Goal: Information Seeking & Learning: Check status

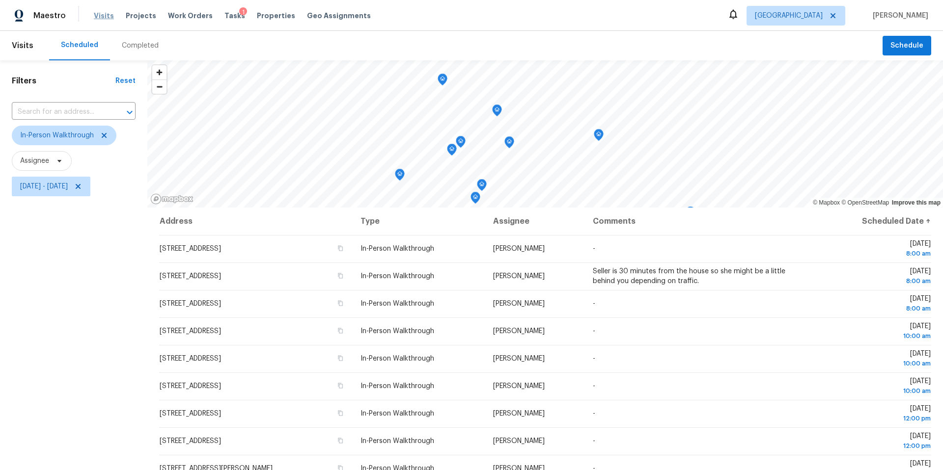
scroll to position [113, 0]
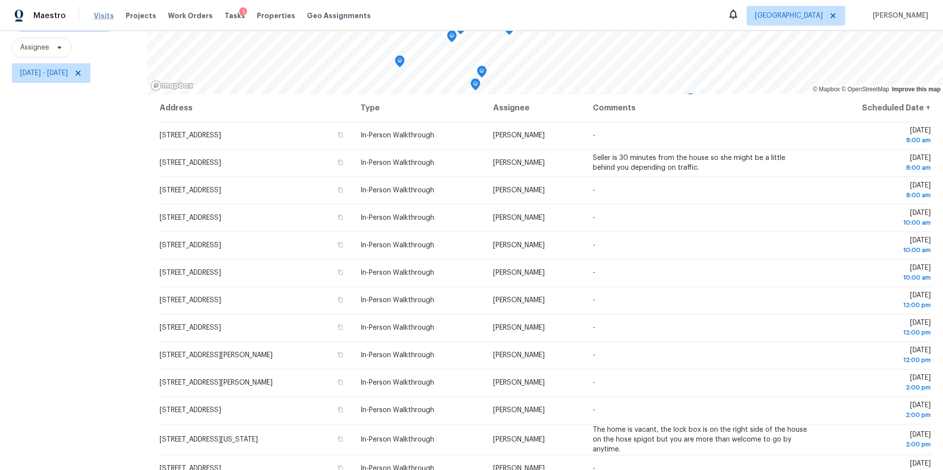
click at [100, 14] on span "Visits" at bounding box center [104, 16] width 20 height 10
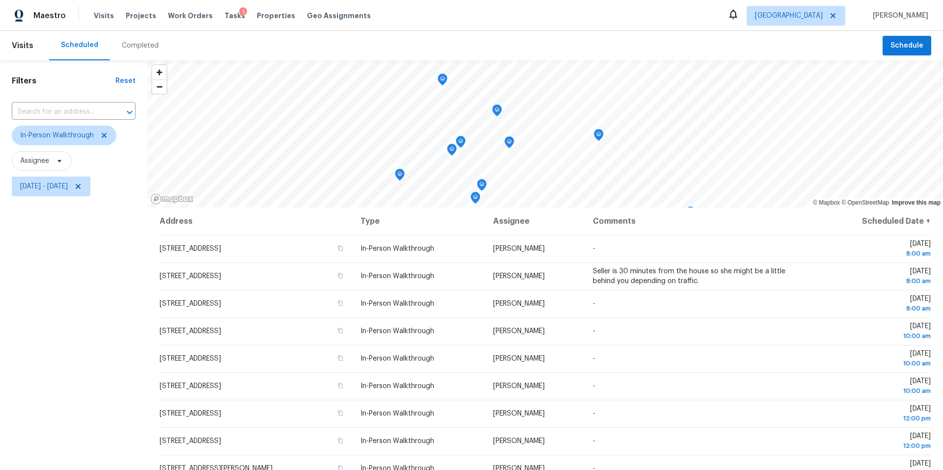
click at [131, 49] on div "Completed" at bounding box center [140, 46] width 37 height 10
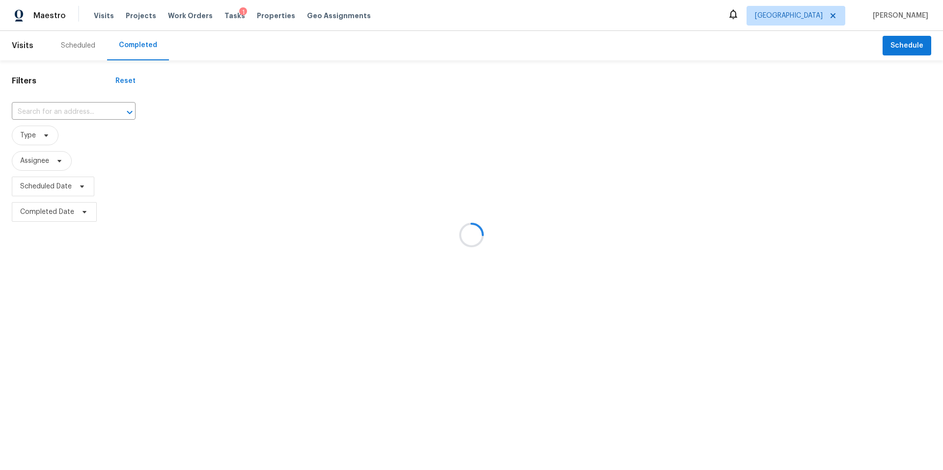
click at [54, 161] on div at bounding box center [471, 235] width 943 height 470
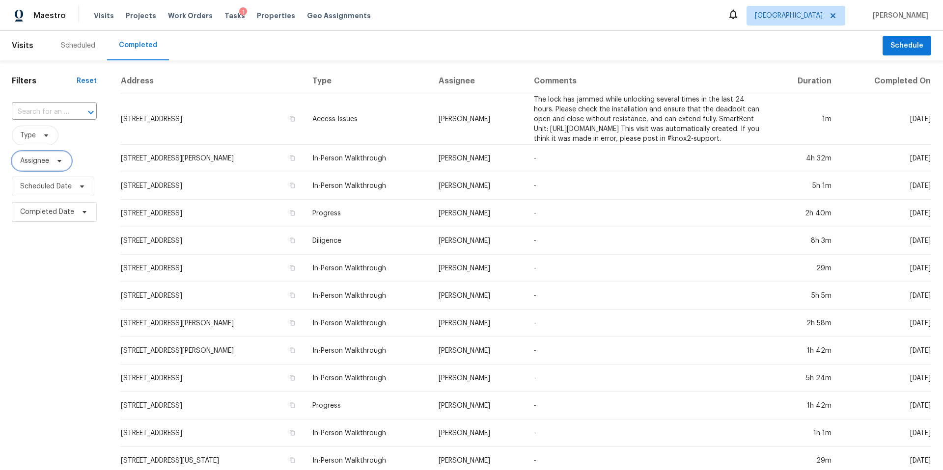
click at [58, 161] on icon at bounding box center [59, 161] width 4 height 2
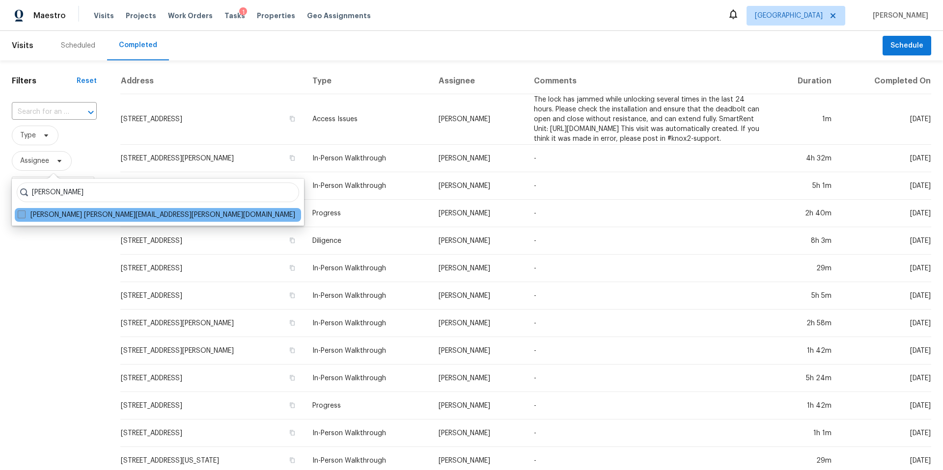
type input "navid ranjbar"
click at [31, 212] on label "Navid Ranjbar navid.ranjbar@opendoor.com" at bounding box center [156, 215] width 277 height 10
click at [24, 212] on input "Navid Ranjbar navid.ranjbar@opendoor.com" at bounding box center [21, 213] width 6 height 6
checkbox input "true"
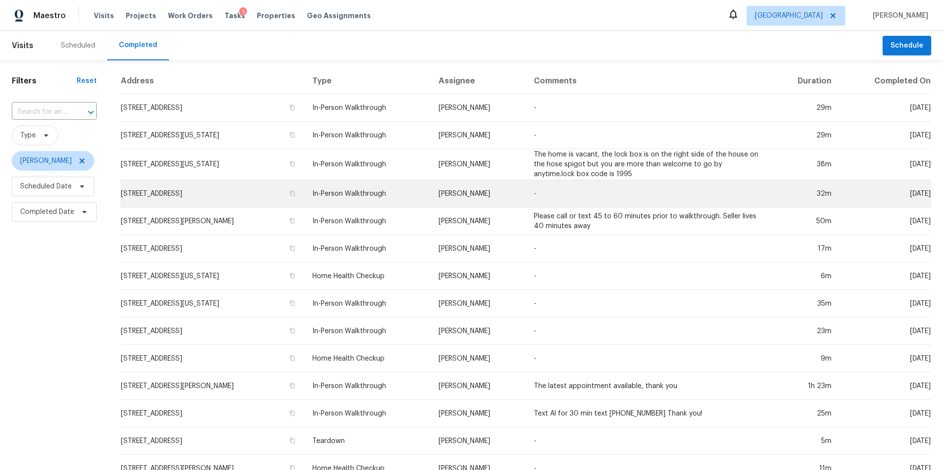
click at [156, 196] on td "2802 Sunshine Cir, Sugar Land, TX 77479" at bounding box center [212, 193] width 184 height 27
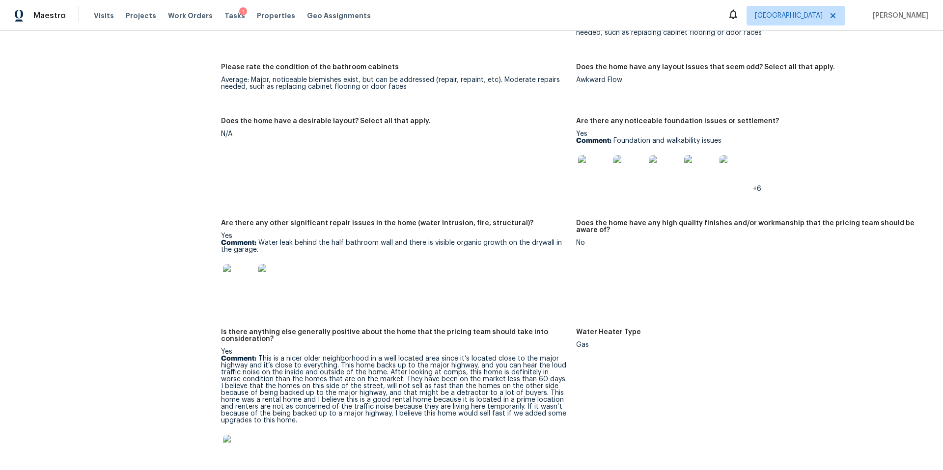
scroll to position [1622, 0]
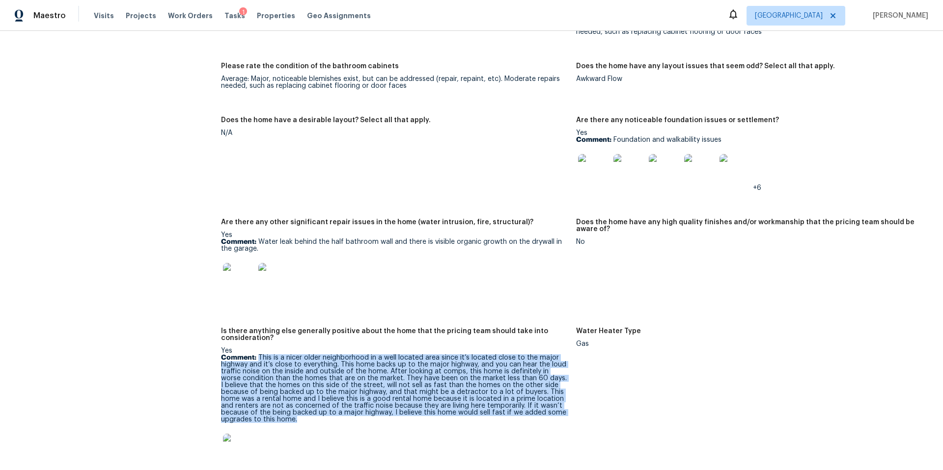
drag, startPoint x: 259, startPoint y: 352, endPoint x: 373, endPoint y: 410, distance: 128.2
click at [373, 410] on p "Comment: This is a nicer older neighborhood in a well located area since it’s l…" at bounding box center [394, 388] width 347 height 69
copy p "This is a nicer older neighborhood in a well located area since it’s located cl…"
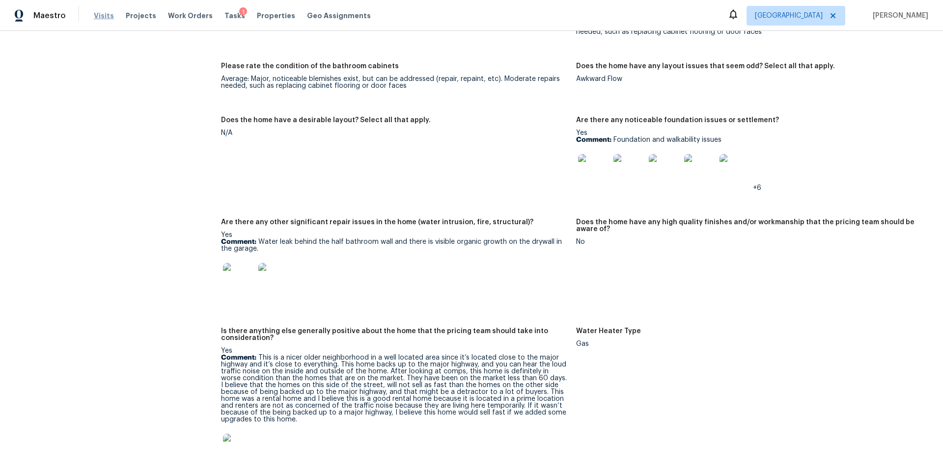
click at [97, 16] on span "Visits" at bounding box center [104, 16] width 20 height 10
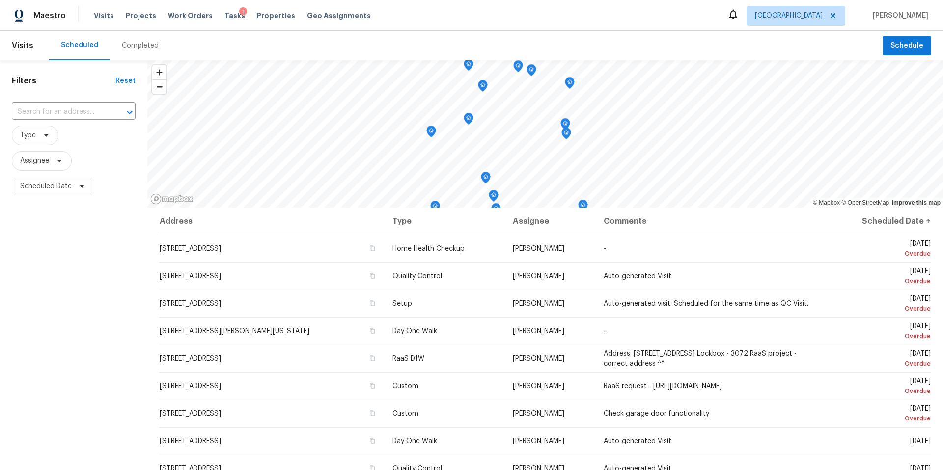
click at [129, 47] on div "Completed" at bounding box center [140, 46] width 37 height 10
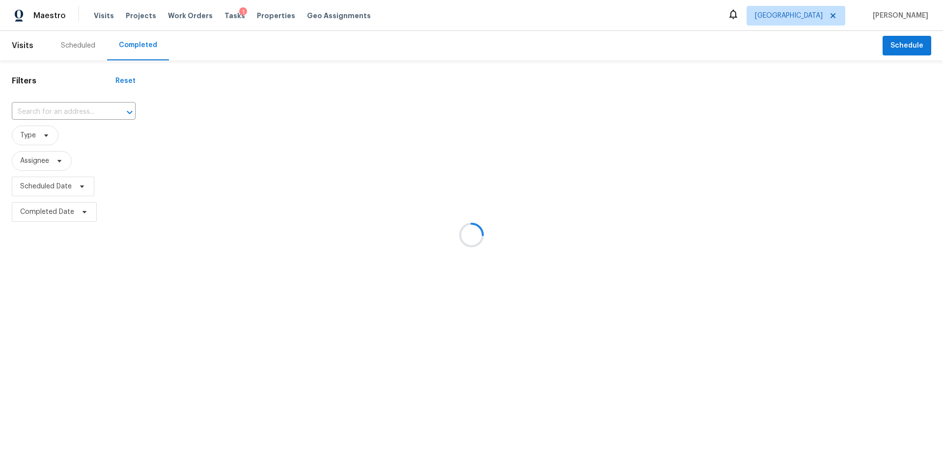
click at [44, 140] on div at bounding box center [471, 235] width 943 height 470
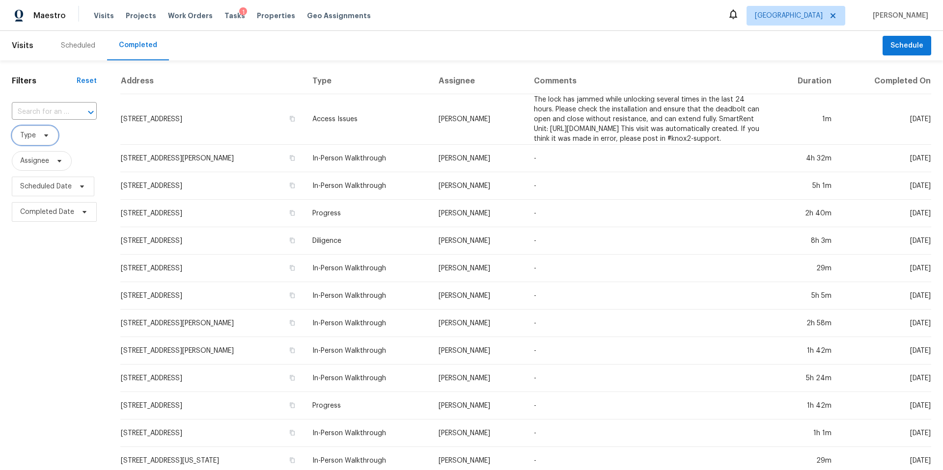
click at [44, 139] on icon at bounding box center [46, 136] width 8 height 8
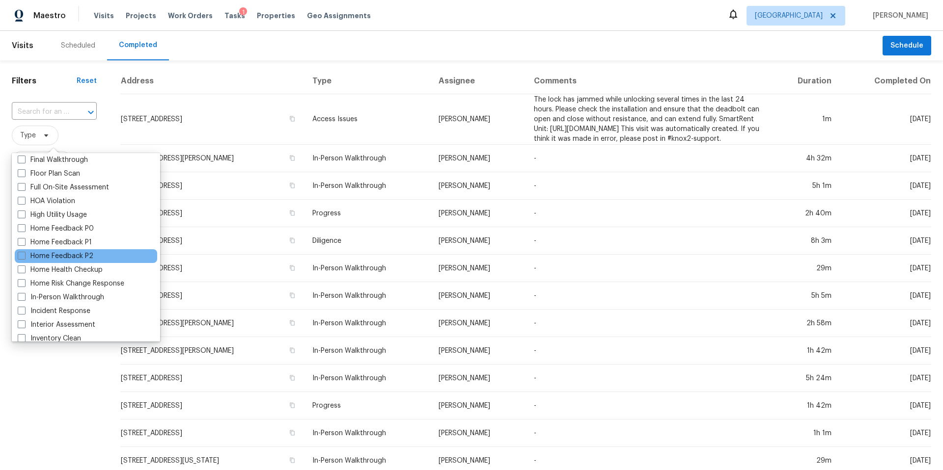
scroll to position [250, 0]
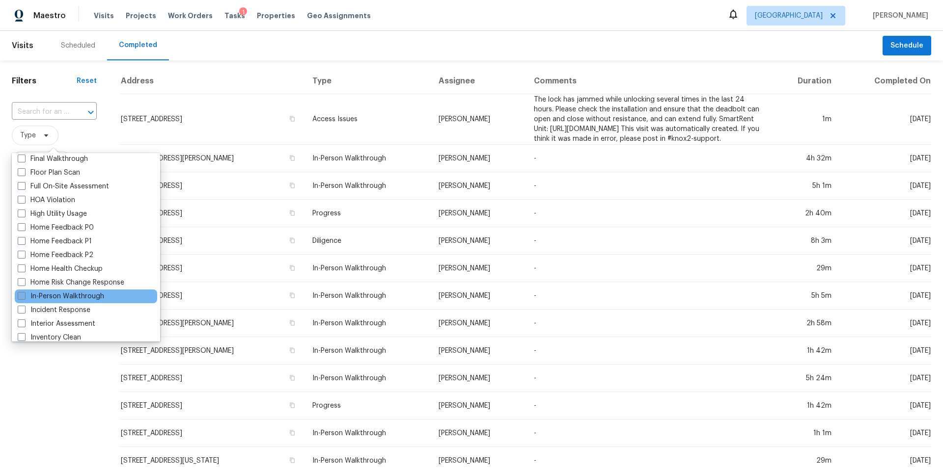
click at [45, 297] on label "In-Person Walkthrough" at bounding box center [61, 297] width 86 height 10
click at [24, 297] on input "In-Person Walkthrough" at bounding box center [21, 295] width 6 height 6
checkbox input "true"
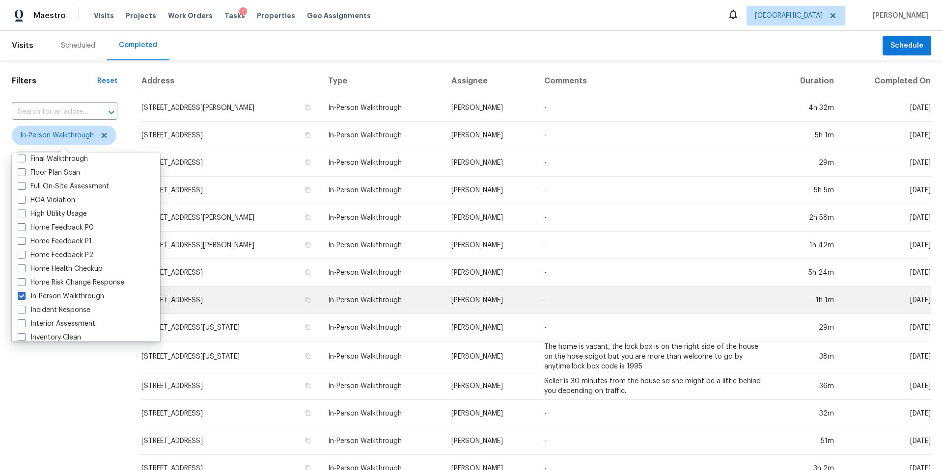
click at [252, 305] on td "4618 Hickory Hill Ln, Manvel, TX 77578" at bounding box center [230, 300] width 179 height 27
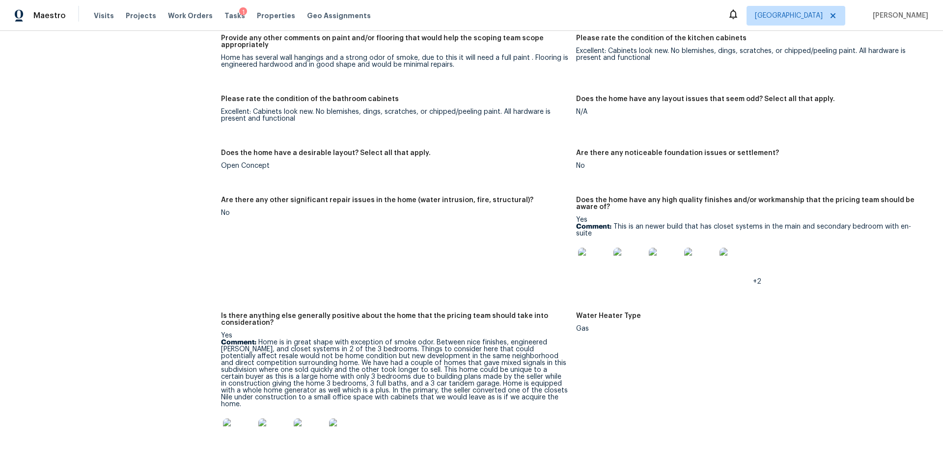
scroll to position [1498, 0]
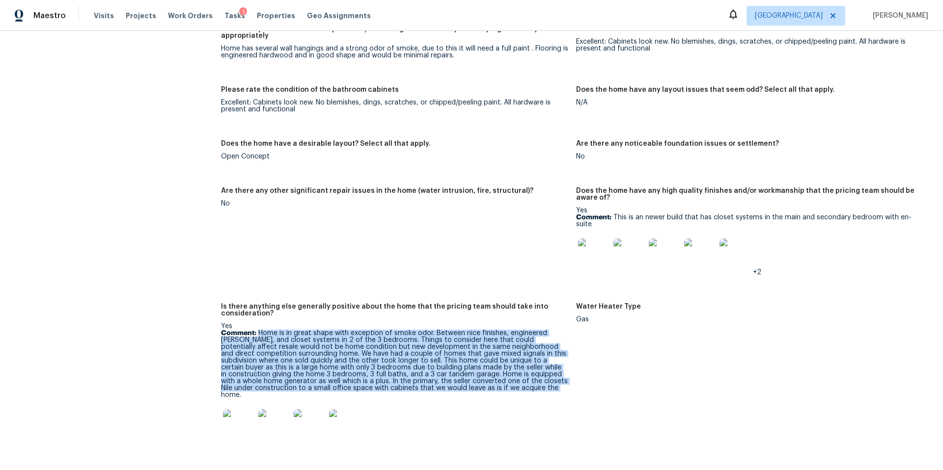
drag, startPoint x: 258, startPoint y: 317, endPoint x: 559, endPoint y: 374, distance: 306.2
click at [559, 374] on p "Comment: Home is in great shape with exception of smoke odor. Between nice fini…" at bounding box center [394, 364] width 347 height 69
copy p "Home is in great shape with exception of smoke odor. Between nice finishes, eng…"
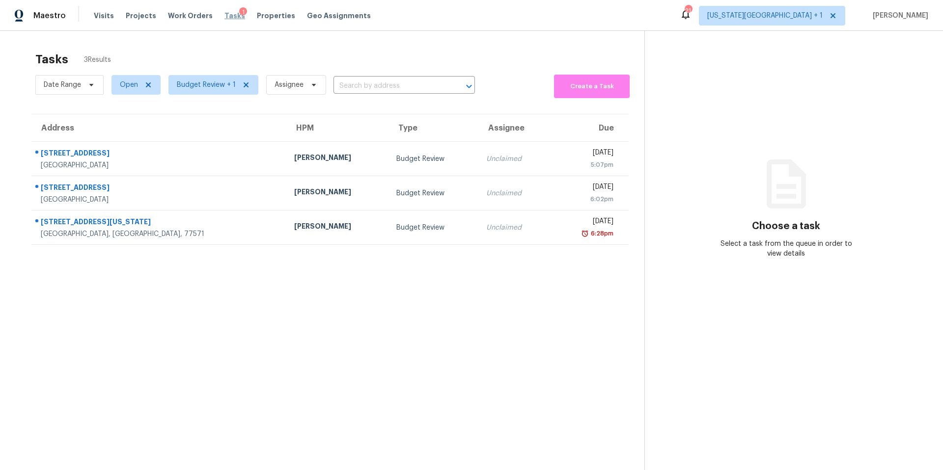
click at [224, 16] on span "Tasks" at bounding box center [234, 15] width 21 height 7
click at [98, 17] on span "Visits" at bounding box center [104, 16] width 20 height 10
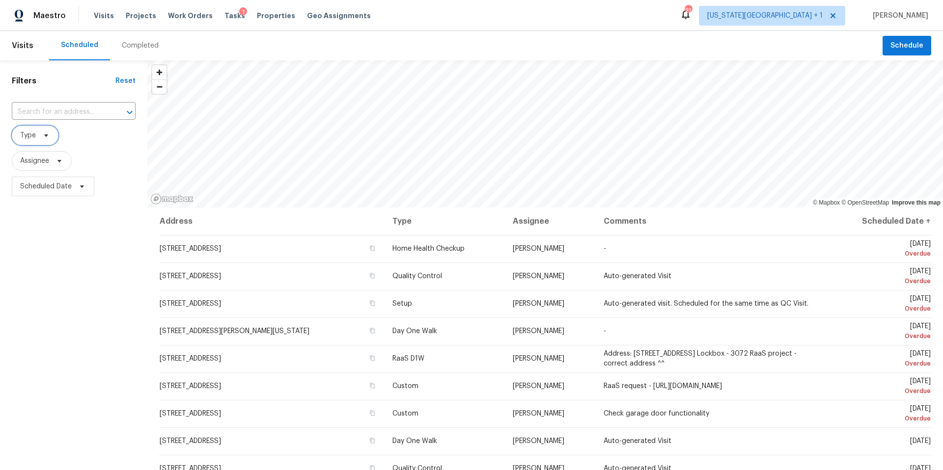
click at [45, 136] on icon at bounding box center [46, 136] width 4 height 2
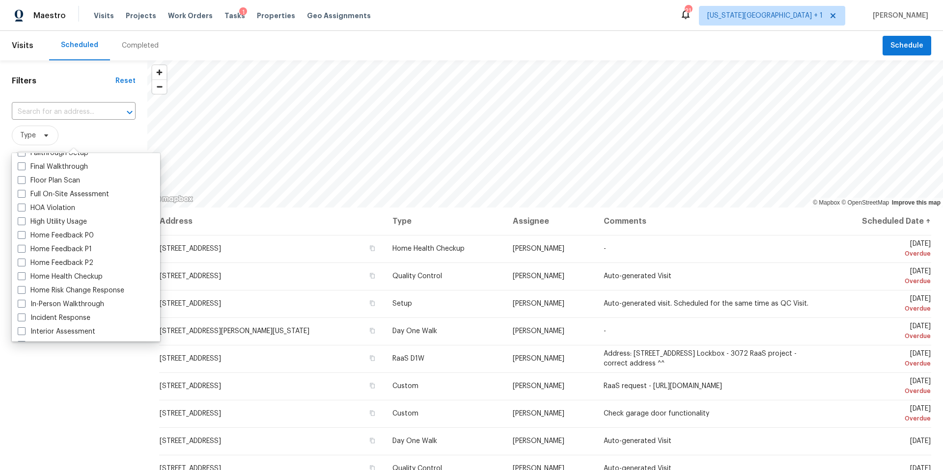
scroll to position [250, 0]
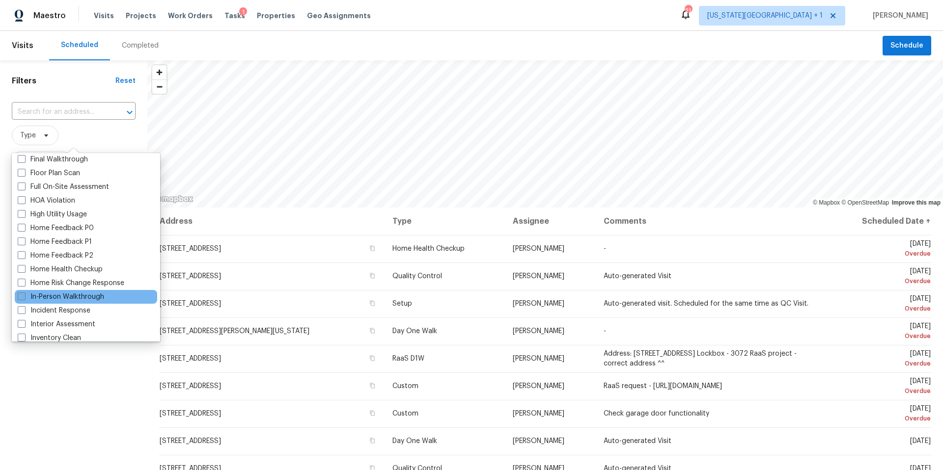
click at [34, 301] on label "In-Person Walkthrough" at bounding box center [61, 297] width 86 height 10
click at [24, 299] on input "In-Person Walkthrough" at bounding box center [21, 295] width 6 height 6
checkbox input "true"
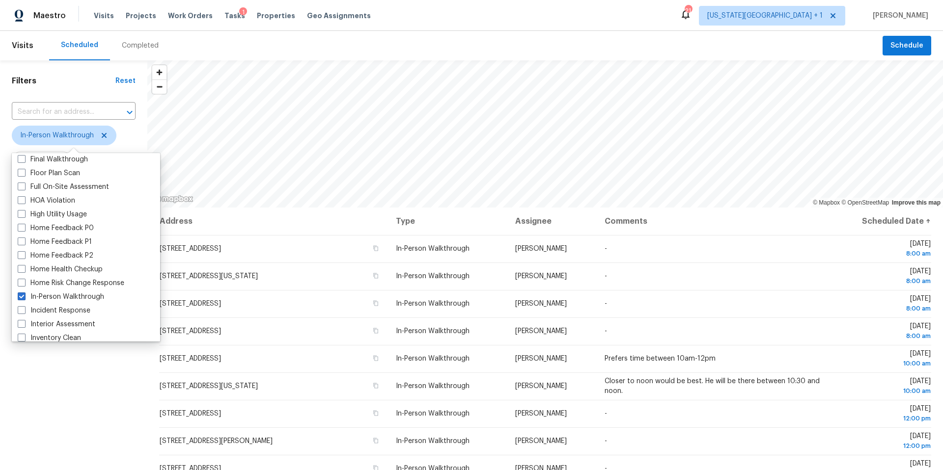
click at [46, 381] on div "Filters Reset ​ In-Person Walkthrough Assignee Scheduled Date" at bounding box center [73, 321] width 147 height 523
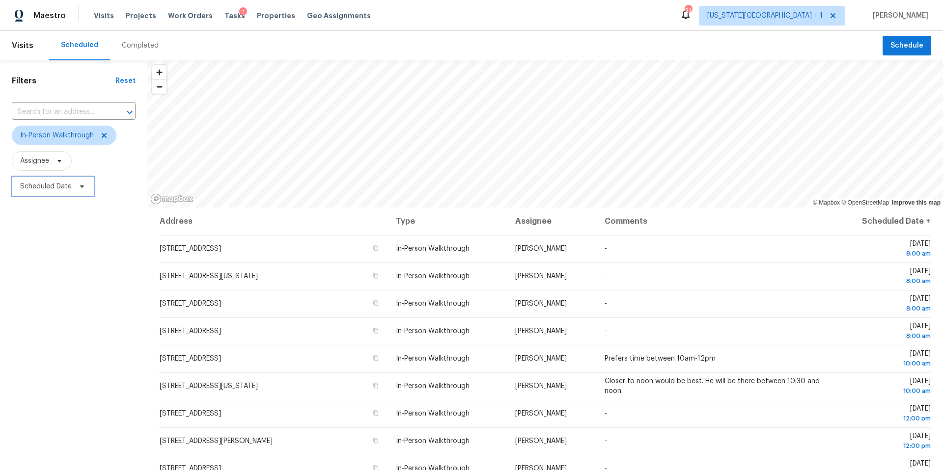
click at [57, 191] on span "Scheduled Date" at bounding box center [46, 187] width 52 height 10
click at [58, 226] on input "text" at bounding box center [66, 220] width 97 height 20
select select "9"
select select "2025"
select select "10"
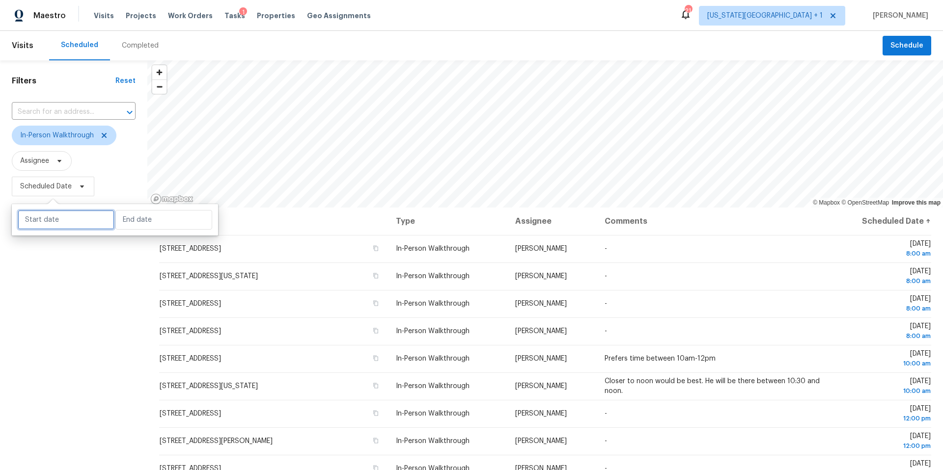
select select "2025"
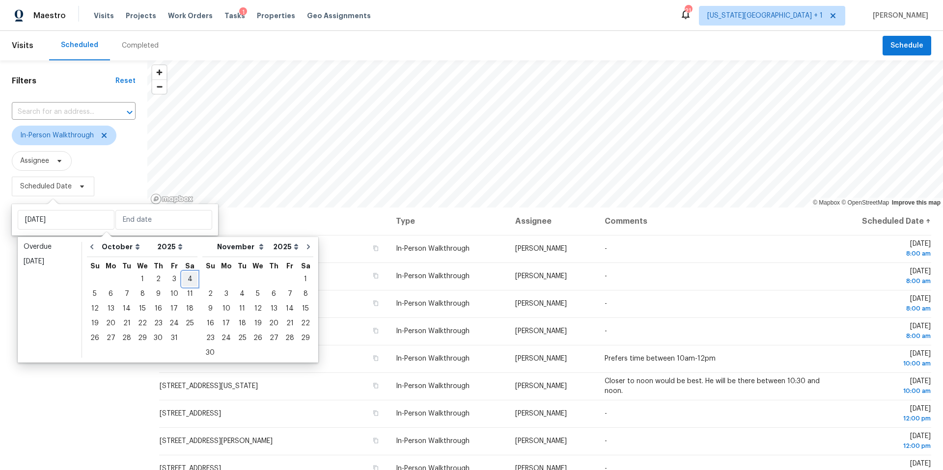
click at [187, 279] on div "4" at bounding box center [189, 279] width 15 height 14
type input "[DATE]"
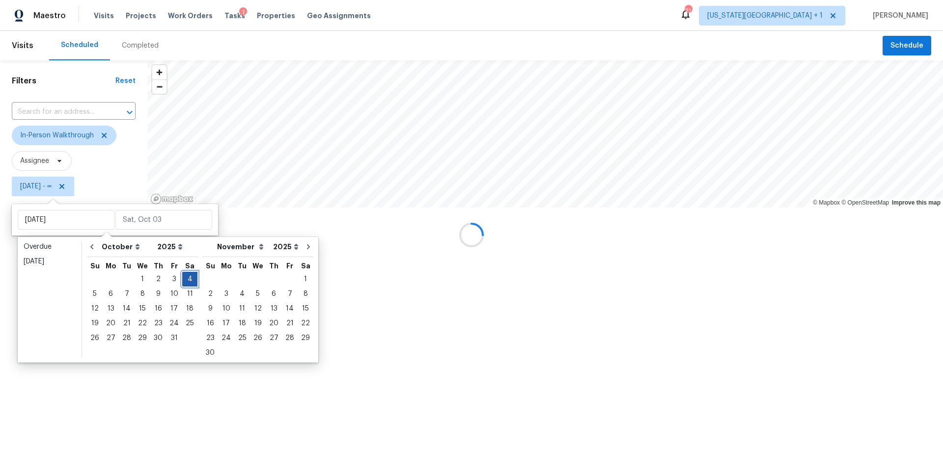
click at [187, 279] on div "4" at bounding box center [189, 279] width 15 height 14
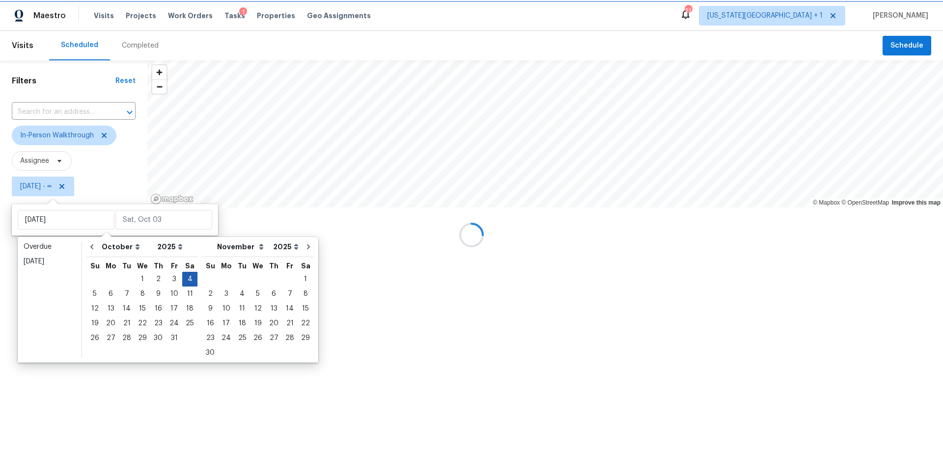
type input "[DATE]"
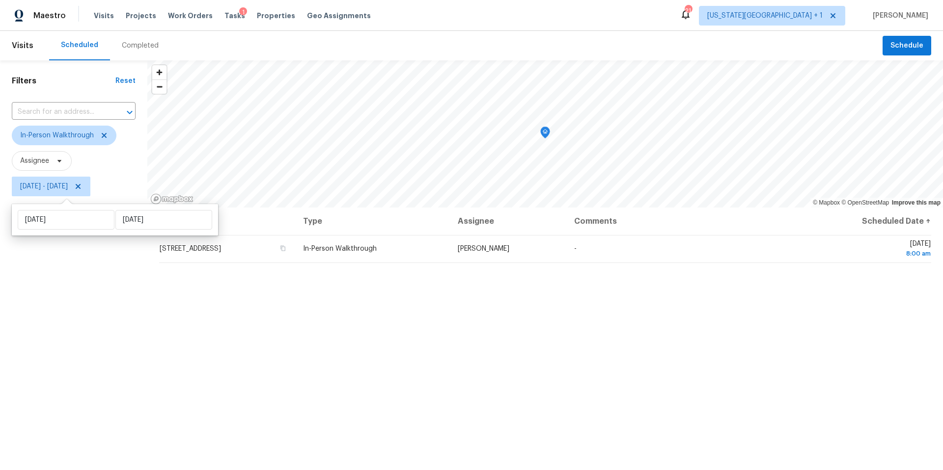
click at [94, 344] on div "Filters Reset ​ In-Person Walkthrough Assignee [DATE] - [DATE]" at bounding box center [73, 321] width 147 height 523
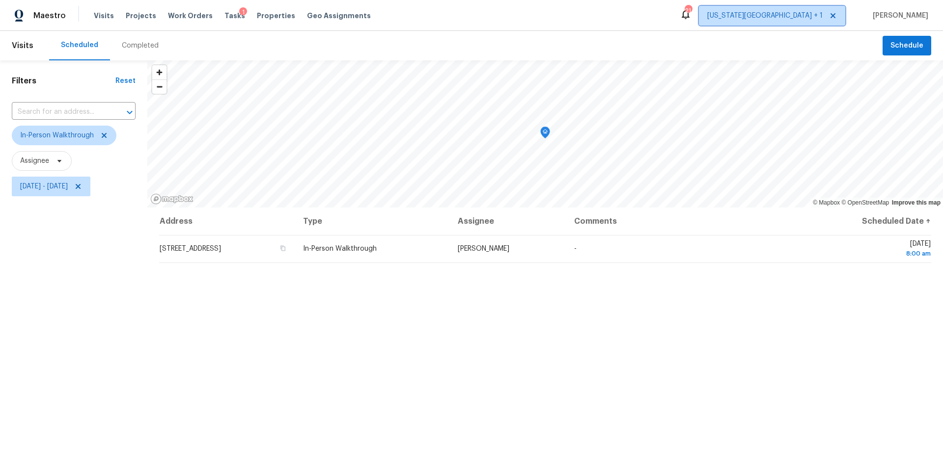
click at [802, 14] on span "[US_STATE][GEOGRAPHIC_DATA] + 1" at bounding box center [764, 16] width 115 height 10
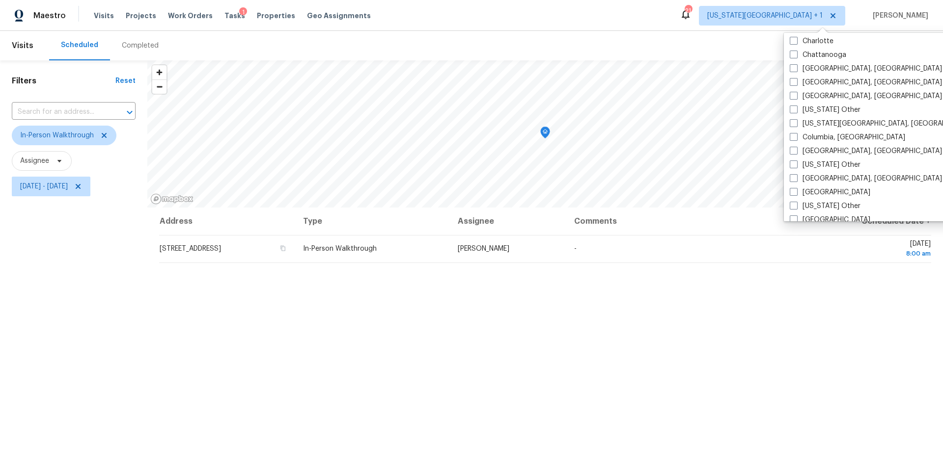
scroll to position [239, 0]
click at [793, 172] on span at bounding box center [793, 176] width 8 height 8
click at [793, 172] on input "[GEOGRAPHIC_DATA], [GEOGRAPHIC_DATA]" at bounding box center [792, 174] width 6 height 6
checkbox input "true"
click at [224, 13] on span "Tasks" at bounding box center [234, 15] width 21 height 7
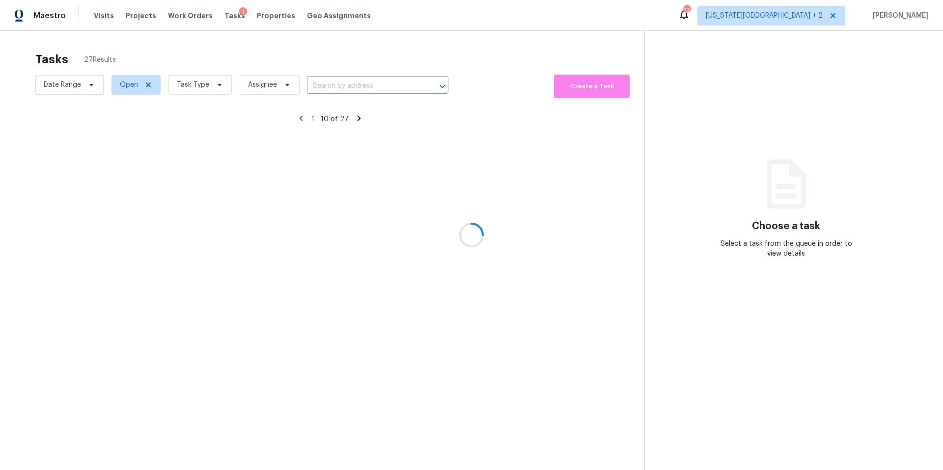
click at [205, 86] on div at bounding box center [471, 235] width 943 height 470
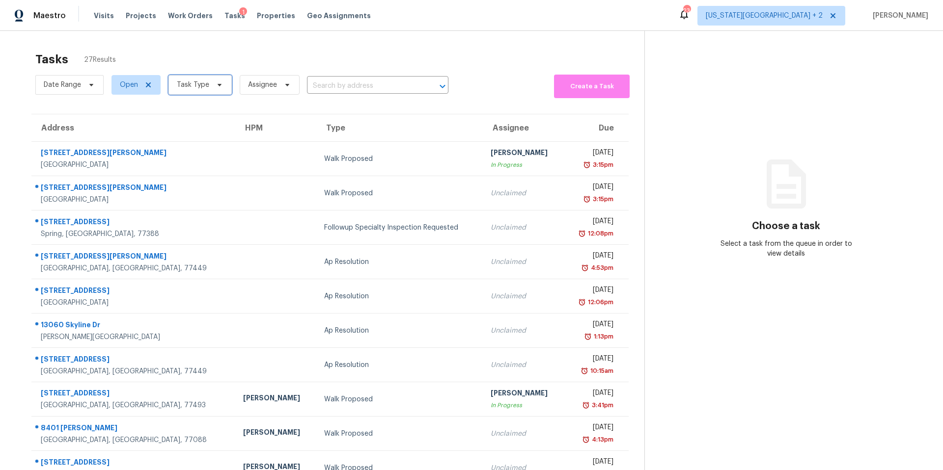
click at [199, 87] on span "Task Type" at bounding box center [193, 85] width 32 height 10
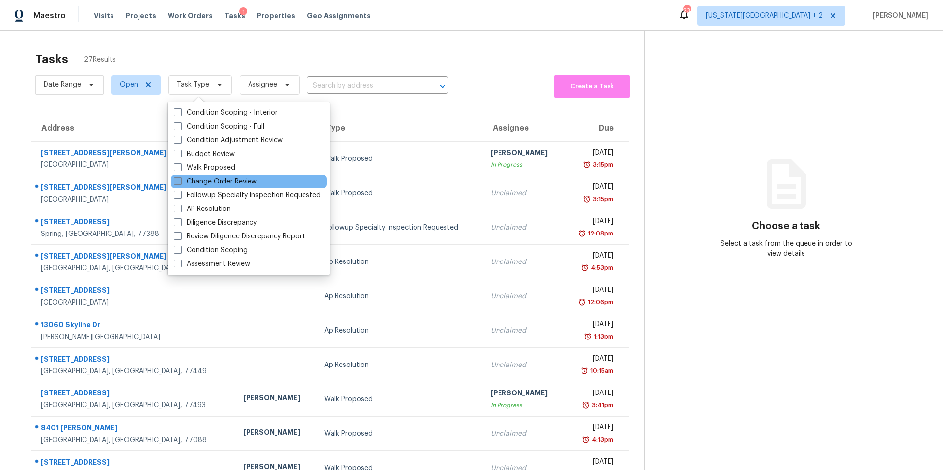
click at [190, 186] on label "Change Order Review" at bounding box center [215, 182] width 83 height 10
click at [180, 183] on input "Change Order Review" at bounding box center [177, 180] width 6 height 6
checkbox input "true"
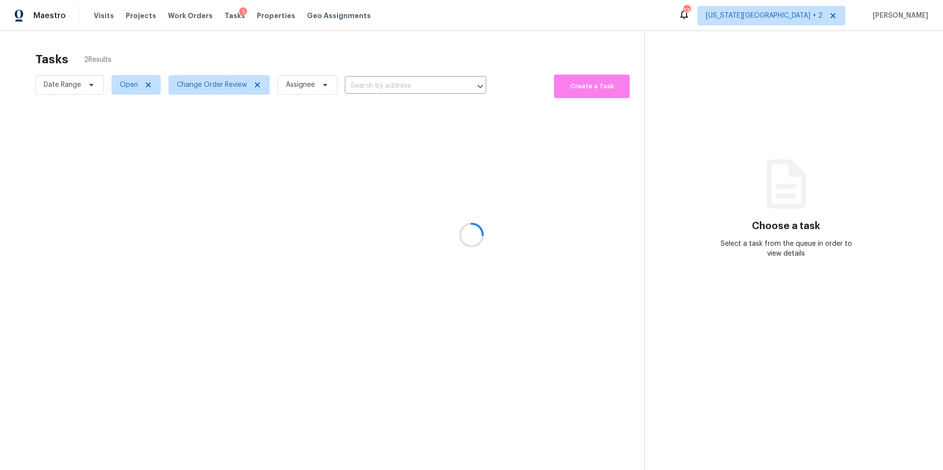
click at [217, 50] on div at bounding box center [471, 235] width 943 height 470
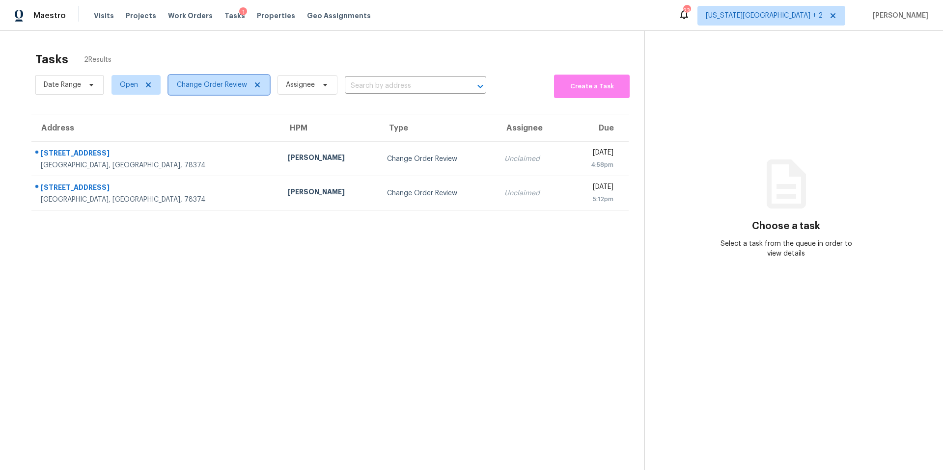
click at [205, 87] on span "Change Order Review" at bounding box center [212, 85] width 70 height 10
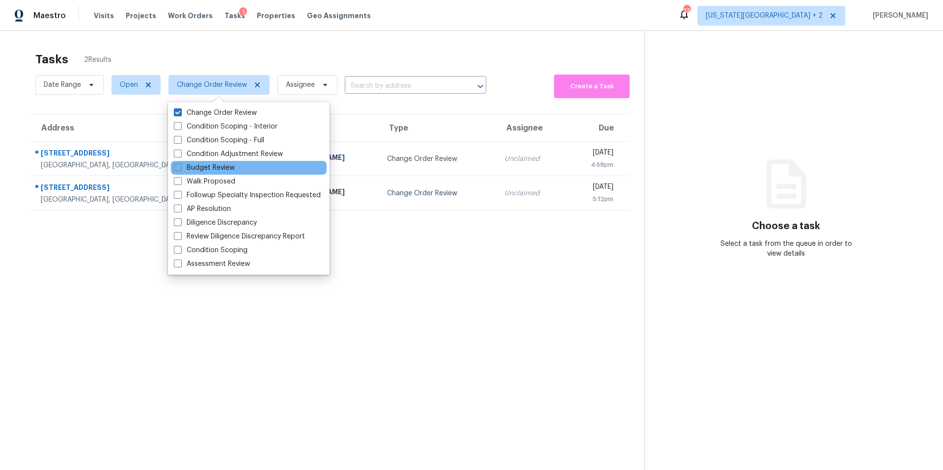
click at [200, 168] on label "Budget Review" at bounding box center [204, 168] width 61 height 10
click at [180, 168] on input "Budget Review" at bounding box center [177, 166] width 6 height 6
checkbox input "true"
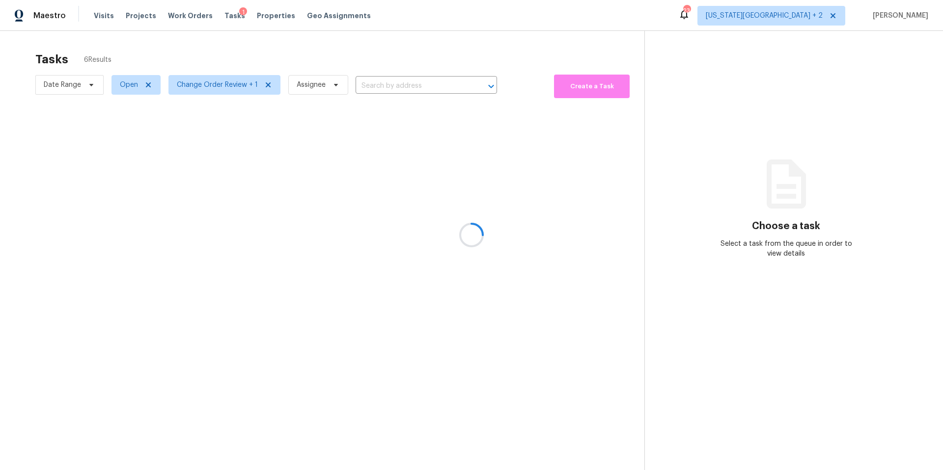
click at [215, 55] on div at bounding box center [471, 235] width 943 height 470
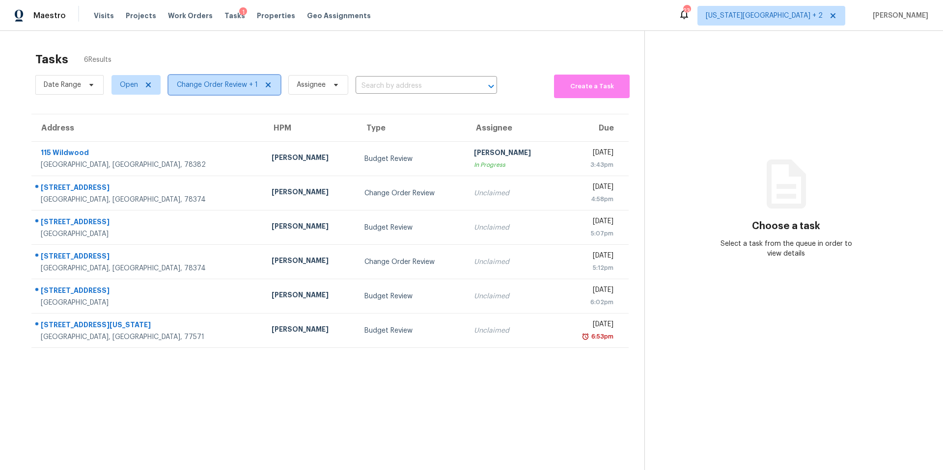
click at [207, 91] on span "Change Order Review + 1" at bounding box center [224, 85] width 112 height 20
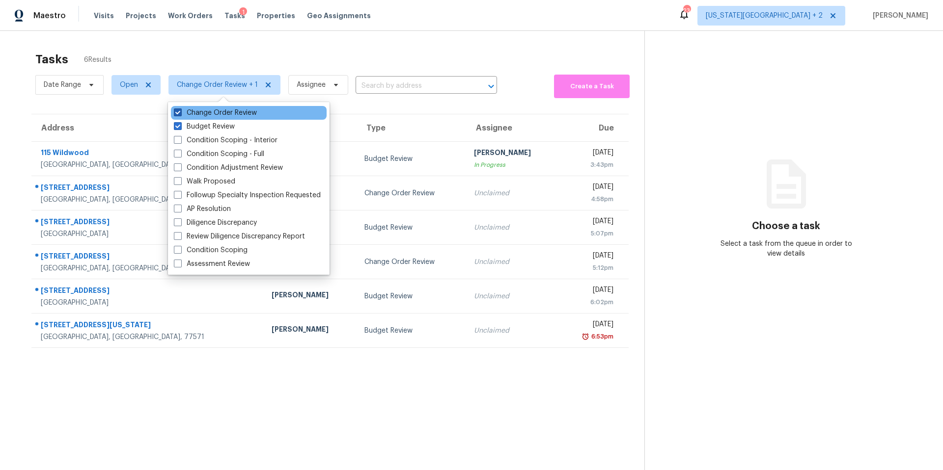
click at [202, 113] on label "Change Order Review" at bounding box center [215, 113] width 83 height 10
click at [180, 113] on input "Change Order Review" at bounding box center [177, 111] width 6 height 6
checkbox input "false"
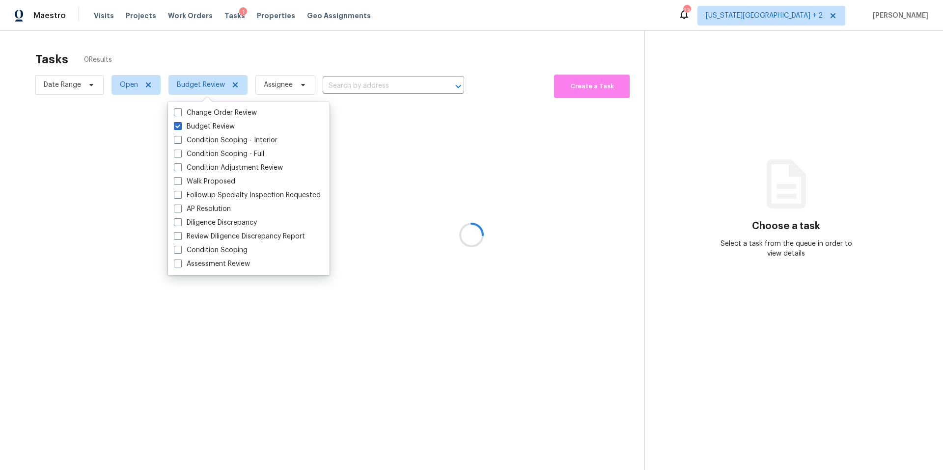
click at [229, 46] on div at bounding box center [471, 235] width 943 height 470
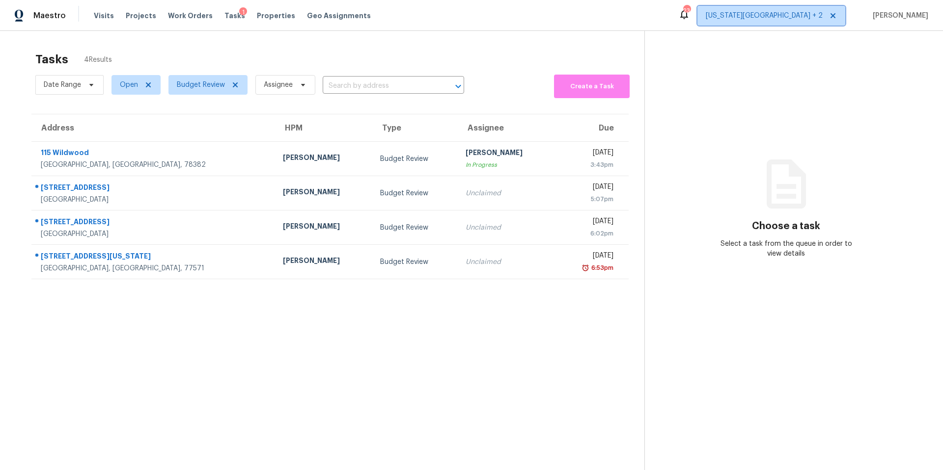
click at [802, 18] on span "[US_STATE][GEOGRAPHIC_DATA] + 2" at bounding box center [764, 16] width 117 height 10
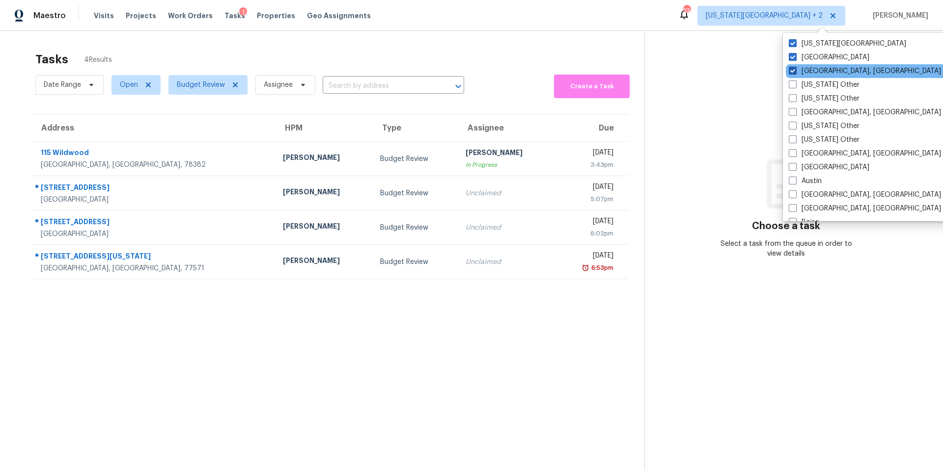
click at [791, 73] on span at bounding box center [792, 71] width 8 height 8
click at [791, 73] on input "[GEOGRAPHIC_DATA], [GEOGRAPHIC_DATA]" at bounding box center [791, 69] width 6 height 6
checkbox input "false"
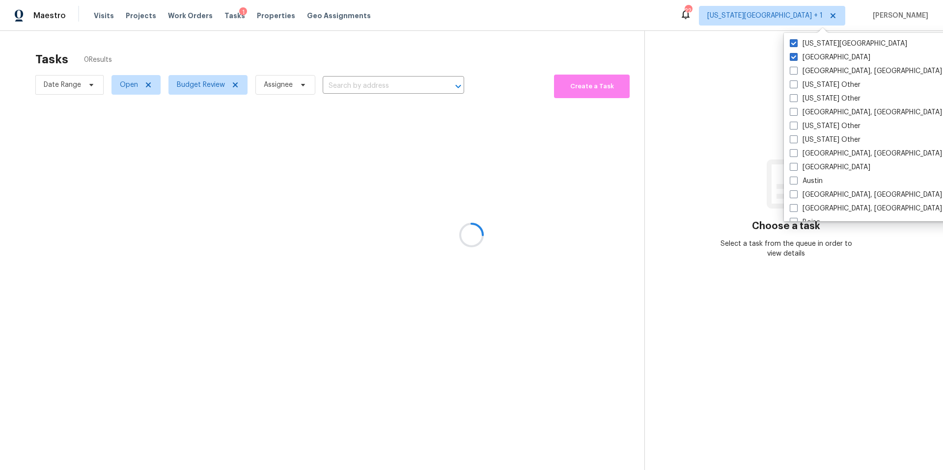
click at [448, 63] on div "Tasks 0 Results" at bounding box center [339, 60] width 609 height 26
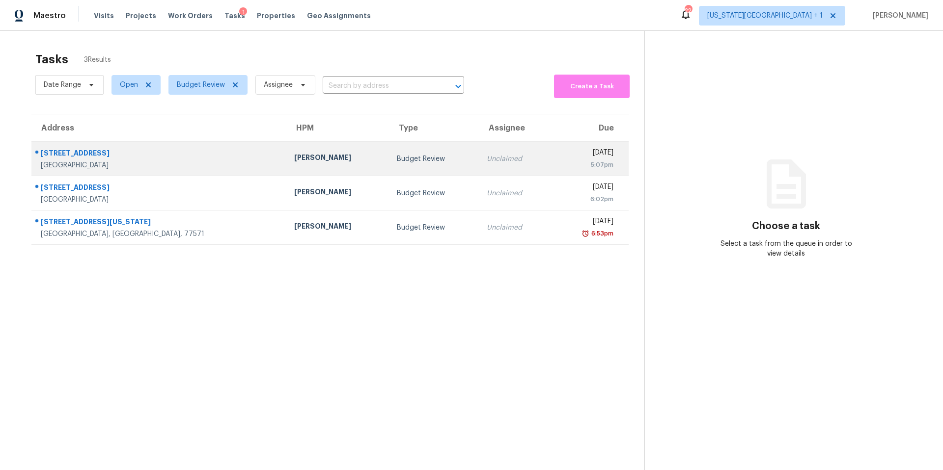
click at [294, 159] on div "[PERSON_NAME]" at bounding box center [337, 159] width 87 height 12
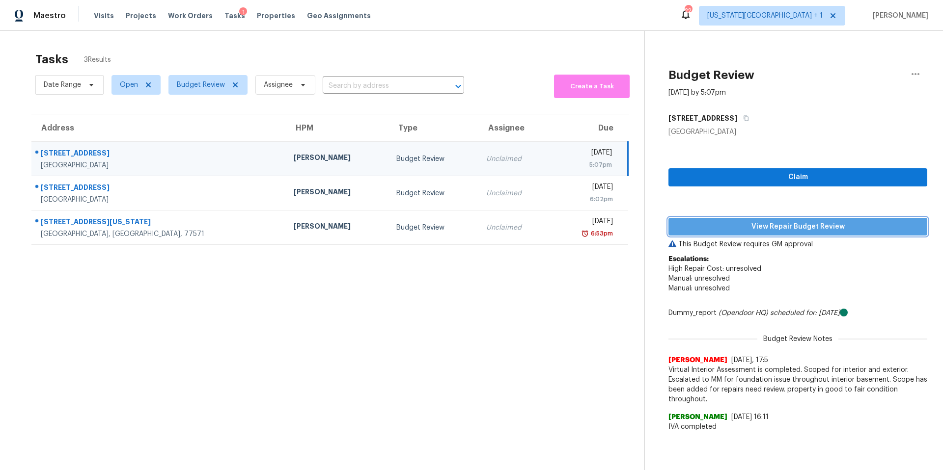
click at [703, 221] on span "View Repair Budget Review" at bounding box center [797, 227] width 243 height 12
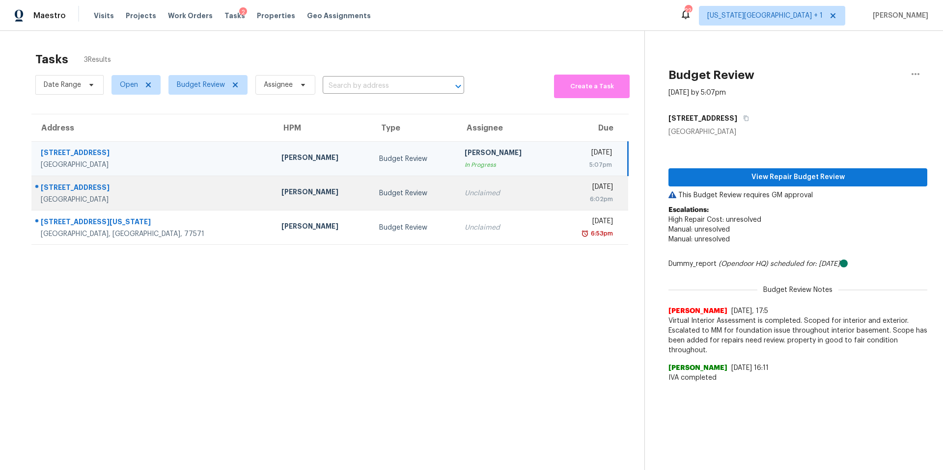
click at [281, 188] on div "[PERSON_NAME]" at bounding box center [322, 193] width 82 height 12
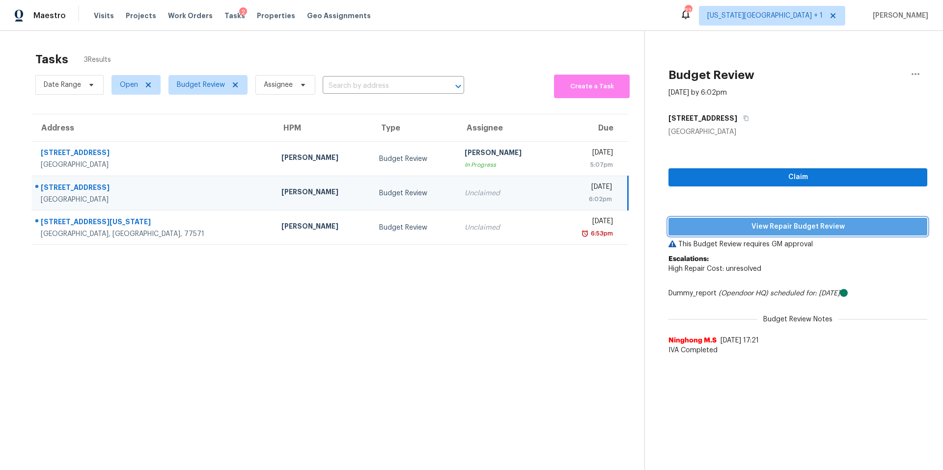
click at [774, 226] on span "View Repair Budget Review" at bounding box center [797, 227] width 243 height 12
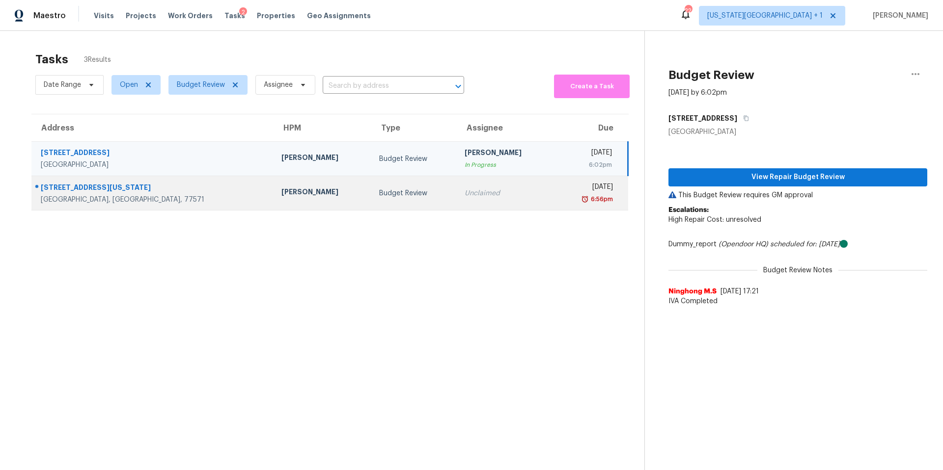
click at [281, 195] on div "[PERSON_NAME]" at bounding box center [322, 193] width 82 height 12
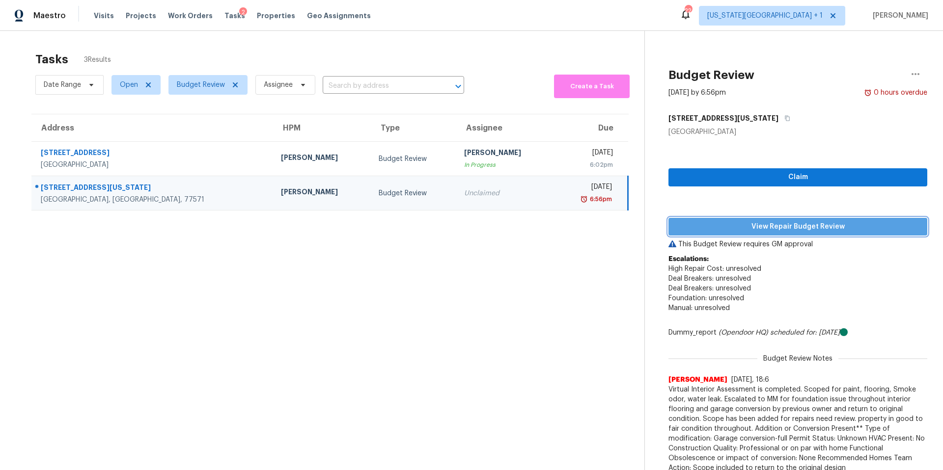
click at [700, 229] on span "View Repair Budget Review" at bounding box center [797, 227] width 243 height 12
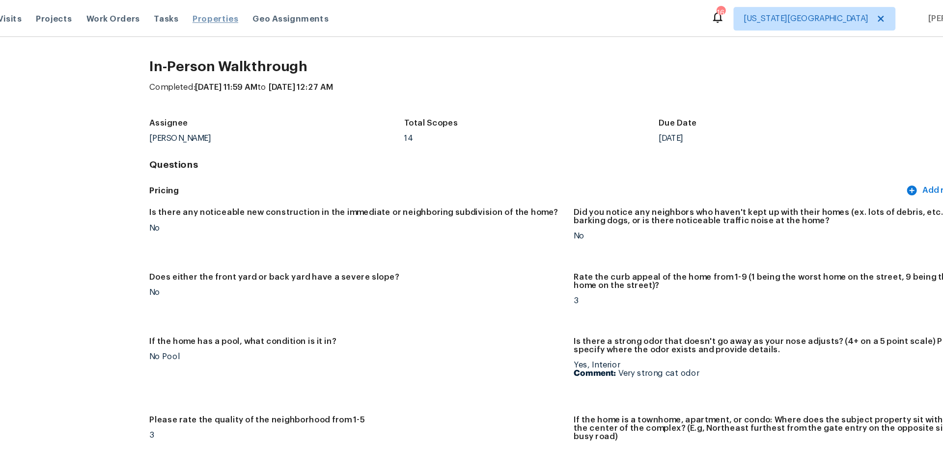
click at [257, 19] on span "Properties" at bounding box center [276, 16] width 38 height 10
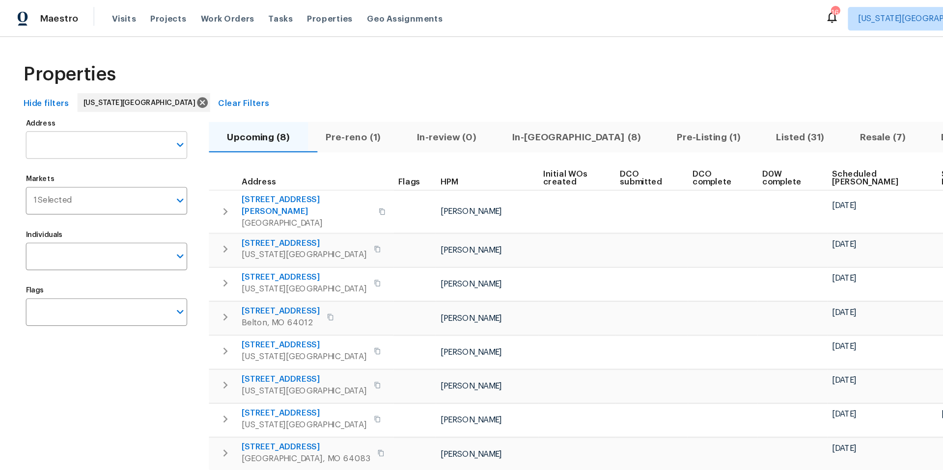
click at [54, 123] on input "Address" at bounding box center [82, 121] width 120 height 23
paste input "[STREET_ADDRESS]"
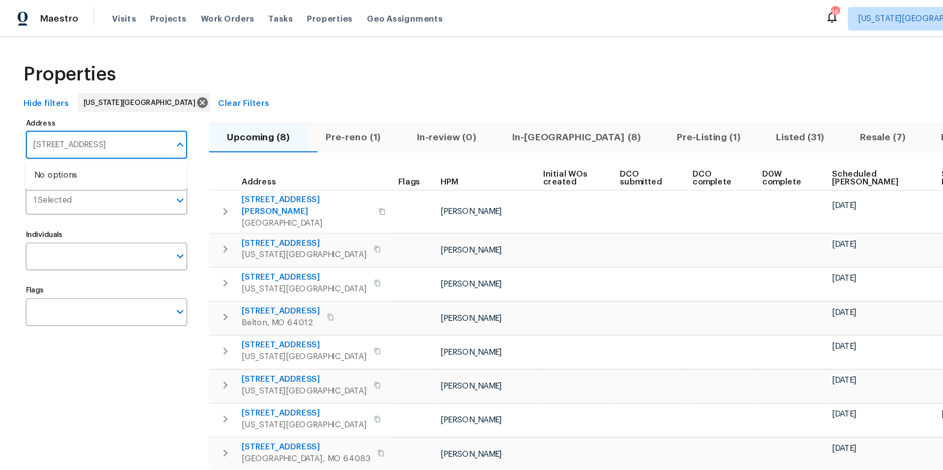
type input "[STREET_ADDRESS]"
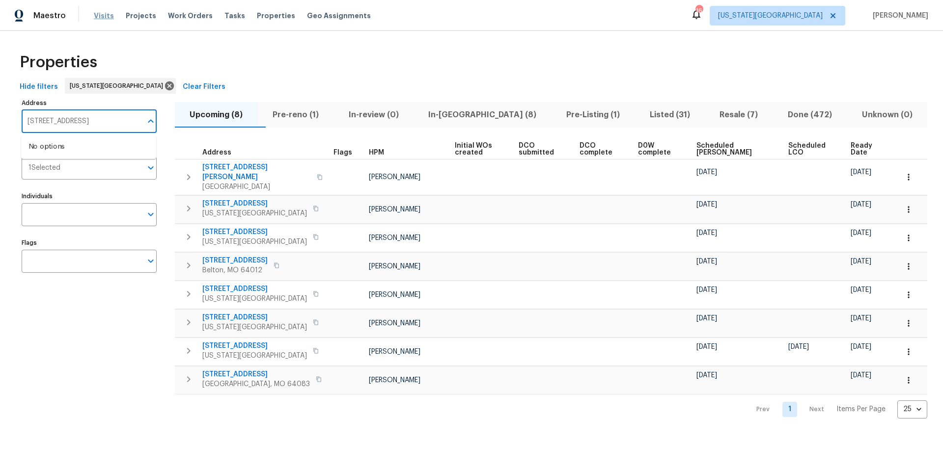
click at [108, 15] on span "Visits" at bounding box center [104, 16] width 20 height 10
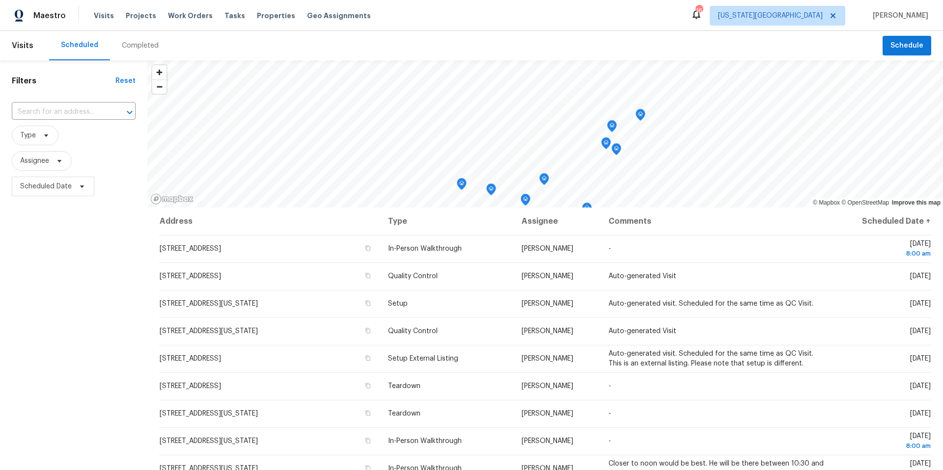
click at [139, 45] on div "Completed" at bounding box center [140, 46] width 37 height 10
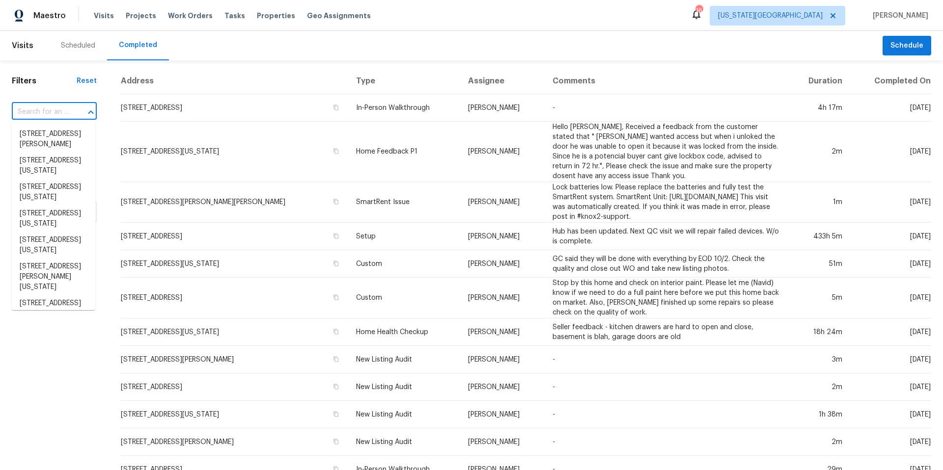
click at [35, 114] on input "text" at bounding box center [40, 112] width 57 height 15
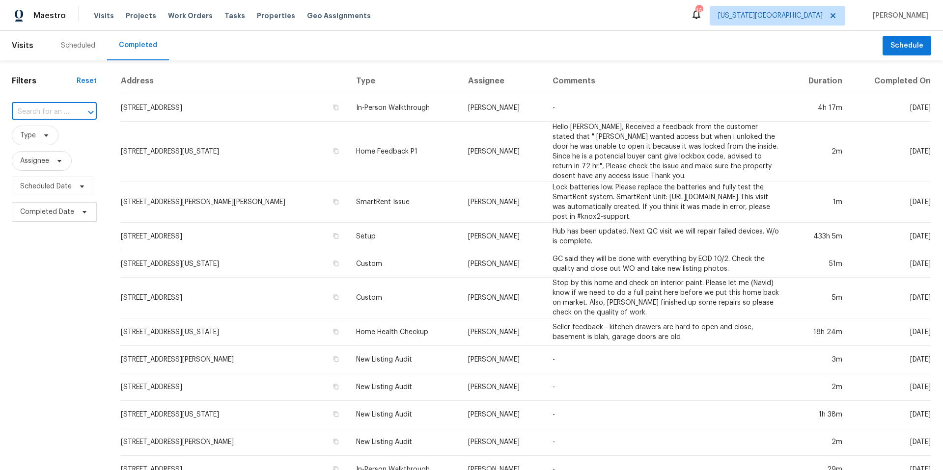
paste input "2200 Meadowlark Dr, Harrisonville, MO 64701"
type input "2200 Meadowlark Dr, Harrisonville, MO 64701"
click at [42, 136] on li "2200 Meadowlark Dr, Harrisonville, MO 64701" at bounding box center [53, 134] width 83 height 16
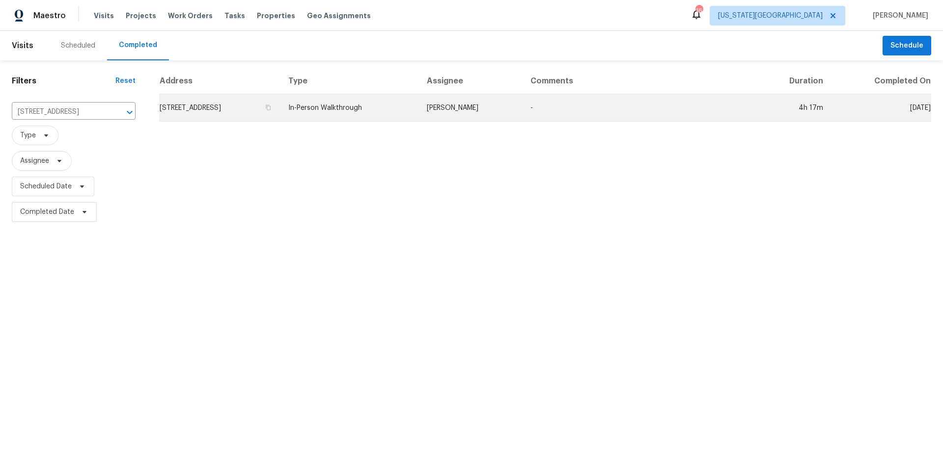
click at [240, 105] on td "2200 Meadowlark Dr, Harrisonville, MO 64701" at bounding box center [219, 107] width 121 height 27
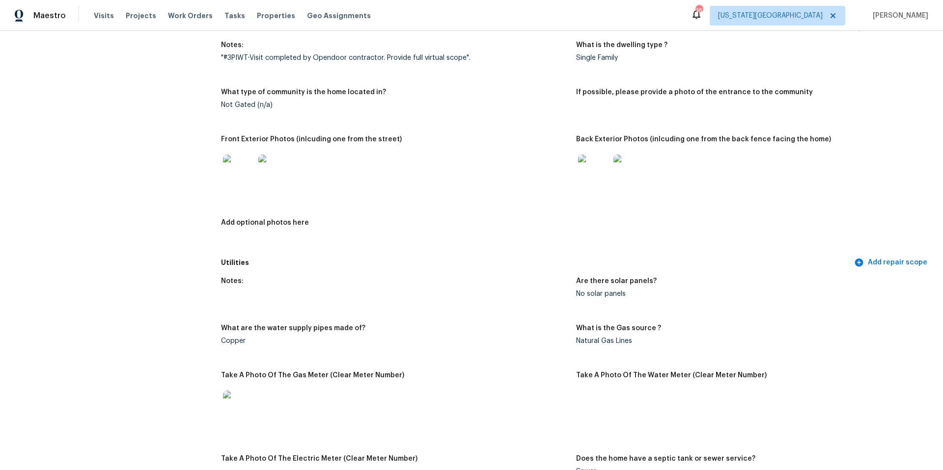
scroll to position [374, 0]
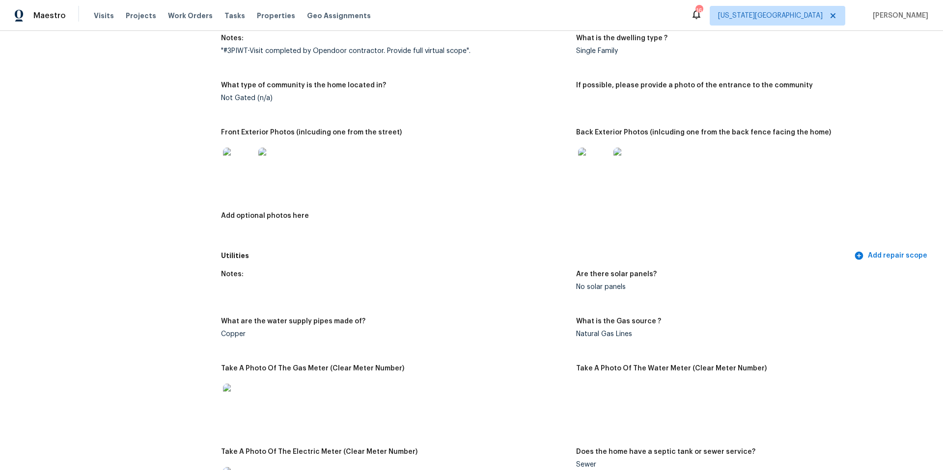
click at [246, 158] on img at bounding box center [238, 163] width 31 height 31
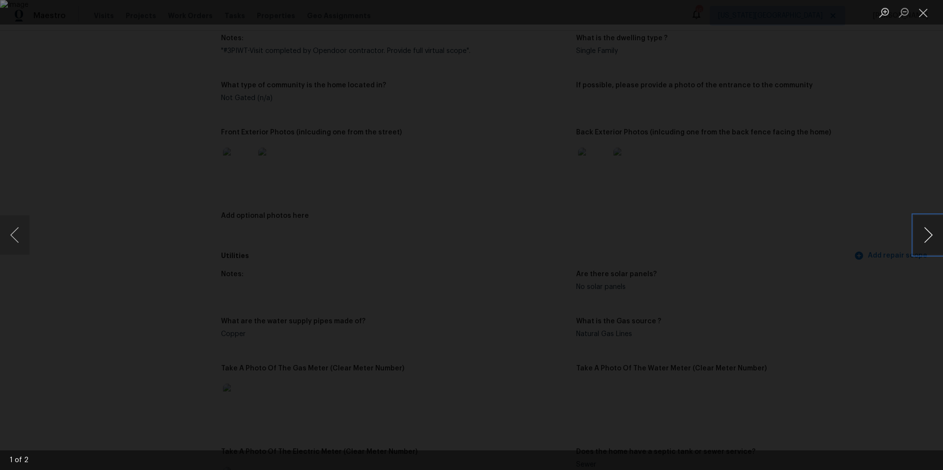
click at [928, 233] on button "Next image" at bounding box center [927, 235] width 29 height 39
click at [851, 237] on div "Lightbox" at bounding box center [471, 235] width 943 height 470
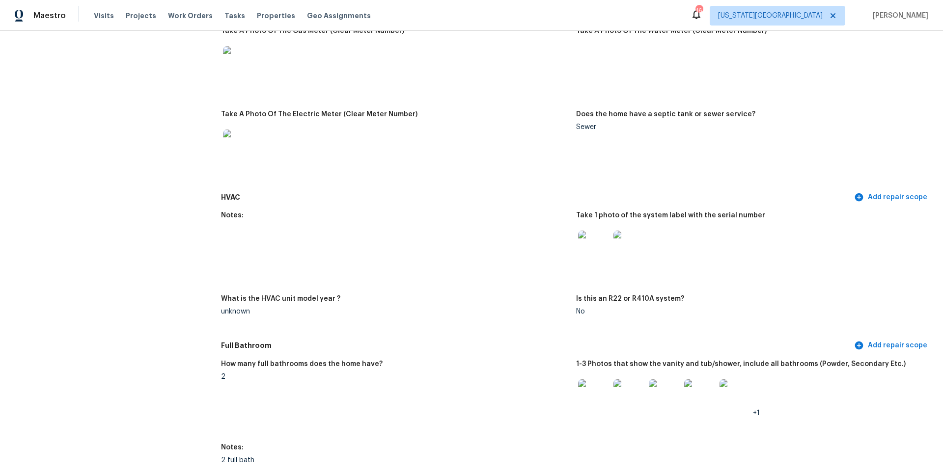
scroll to position [716, 0]
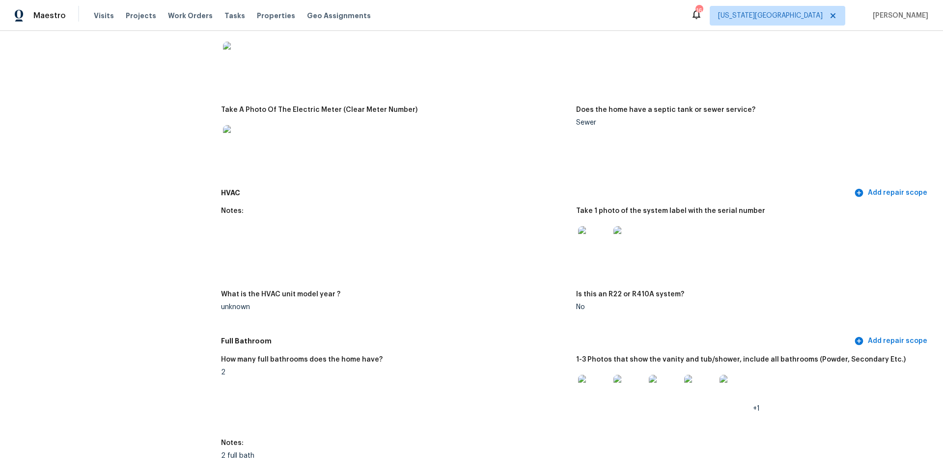
click at [597, 381] on img at bounding box center [593, 390] width 31 height 31
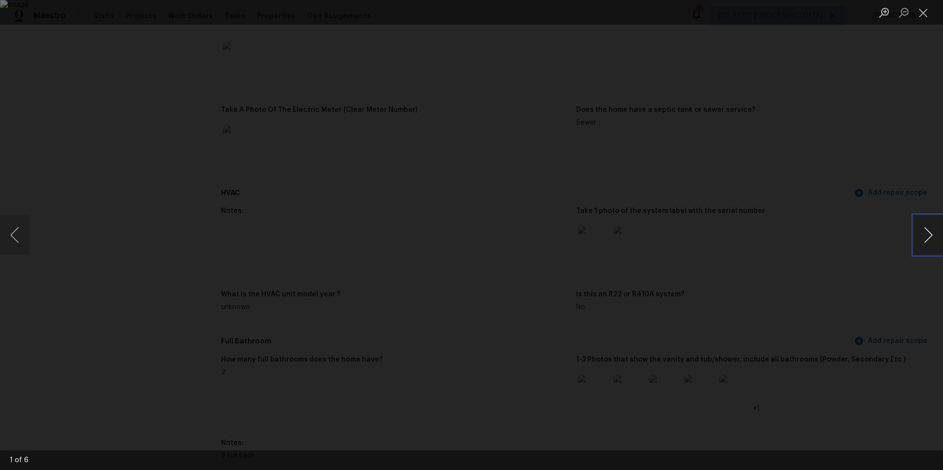
click at [931, 229] on button "Next image" at bounding box center [927, 235] width 29 height 39
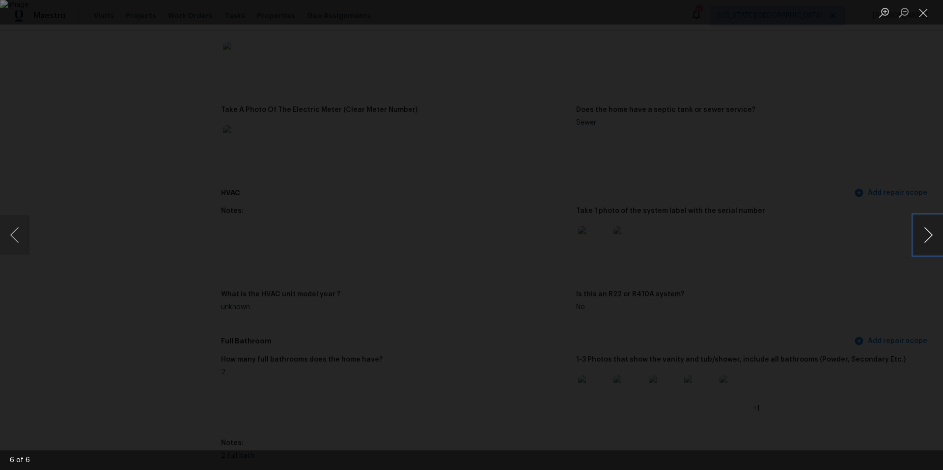
click at [931, 229] on button "Next image" at bounding box center [927, 235] width 29 height 39
click at [888, 243] on div "Lightbox" at bounding box center [471, 235] width 943 height 470
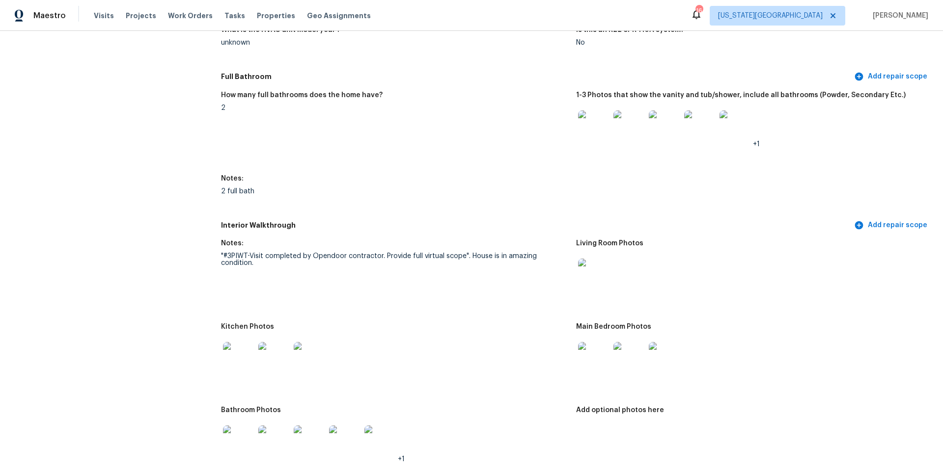
scroll to position [1103, 0]
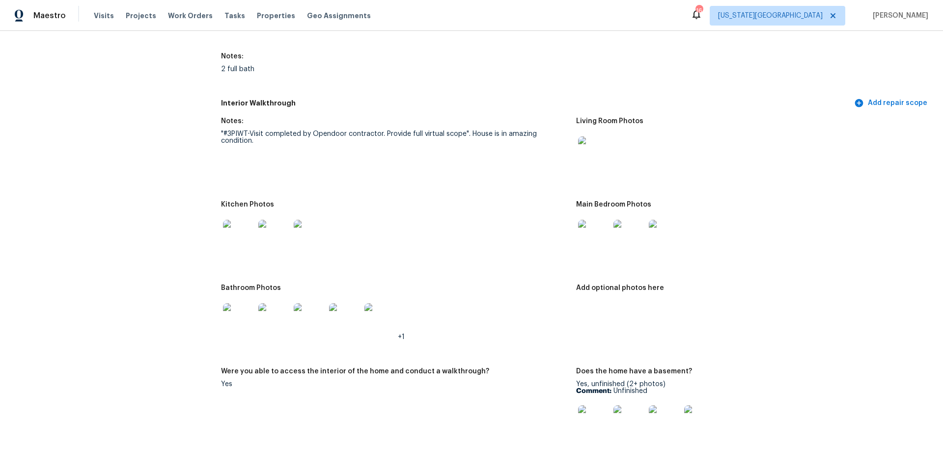
click at [228, 229] on img at bounding box center [238, 235] width 31 height 31
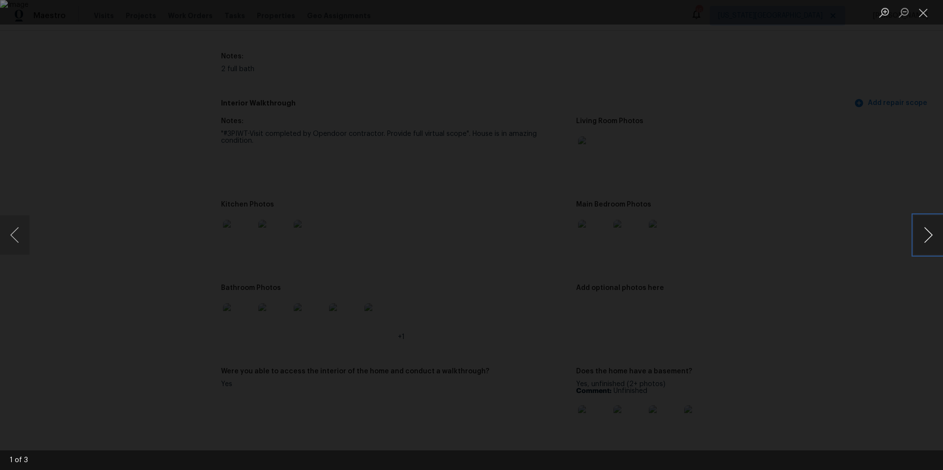
click at [928, 232] on button "Next image" at bounding box center [927, 235] width 29 height 39
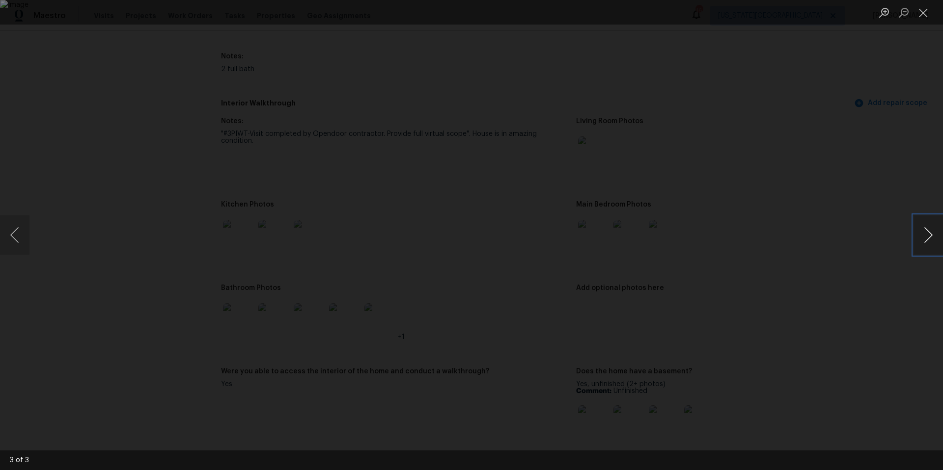
click at [928, 232] on button "Next image" at bounding box center [927, 235] width 29 height 39
click at [882, 229] on div "Lightbox" at bounding box center [471, 235] width 943 height 470
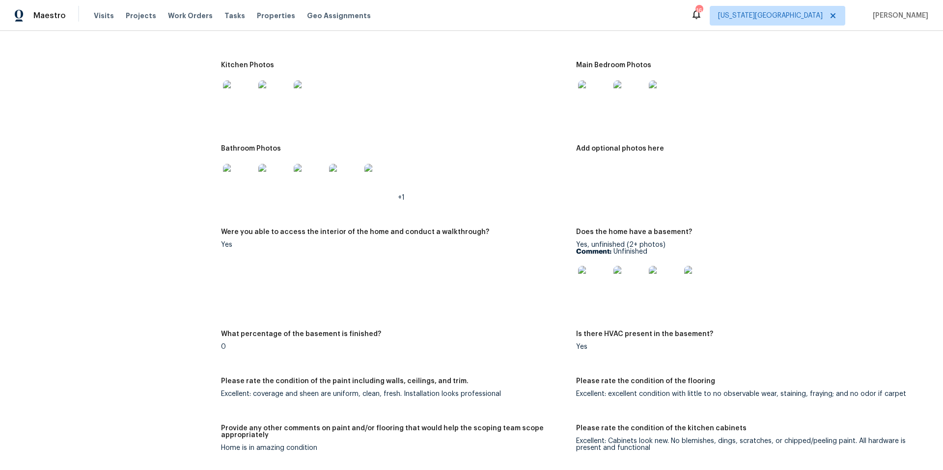
scroll to position [1331, 0]
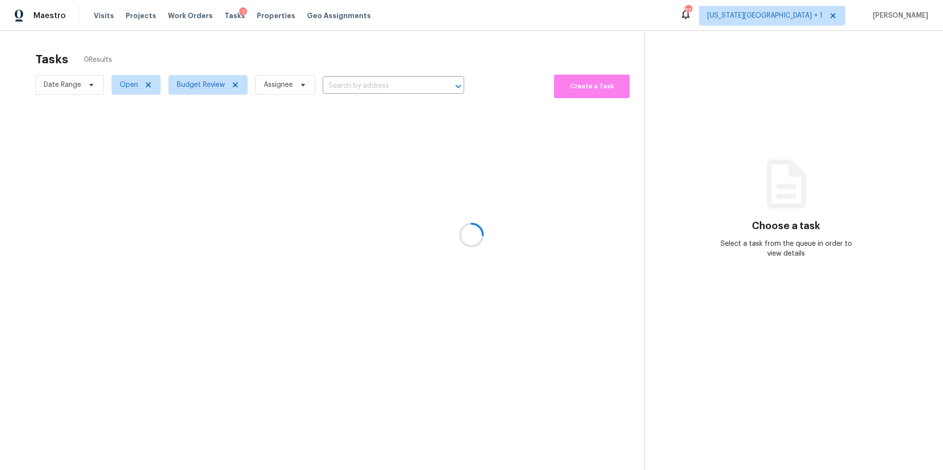
click at [205, 87] on div at bounding box center [471, 235] width 943 height 470
click at [203, 92] on span "Budget Review" at bounding box center [207, 85] width 79 height 20
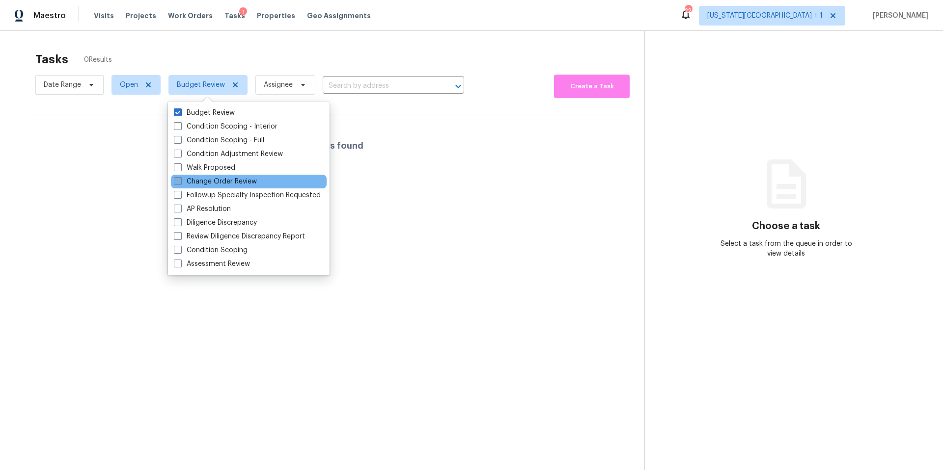
click at [190, 181] on label "Change Order Review" at bounding box center [215, 182] width 83 height 10
click at [180, 181] on input "Change Order Review" at bounding box center [177, 180] width 6 height 6
checkbox input "true"
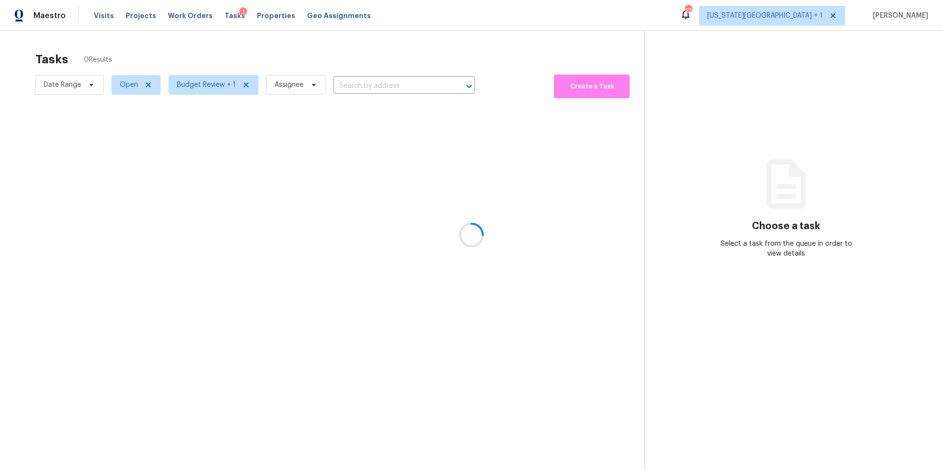
click at [231, 64] on div at bounding box center [471, 235] width 943 height 470
